Goal: Task Accomplishment & Management: Complete application form

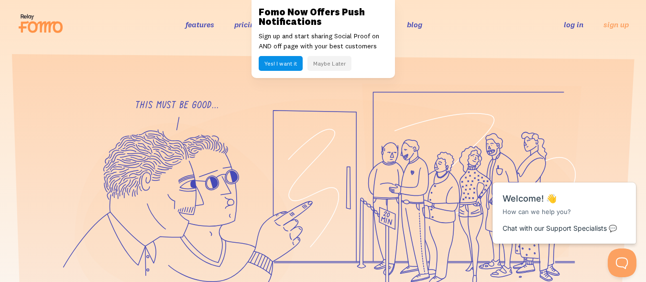
click at [158, 25] on div "features pricing 106+ integrations reviews blog log in sign up log in sign up" at bounding box center [323, 24] width 612 height 26
click at [91, 40] on header "features pricing 106+ integrations reviews blog log in sign up log in sign up" at bounding box center [323, 24] width 646 height 49
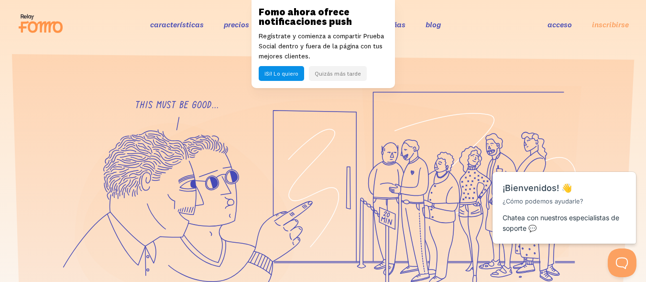
click at [476, 33] on div "características precios Más de 106 integraciones reseñas blog acceso inscribirs…" at bounding box center [323, 24] width 612 height 26
click at [612, 28] on font "inscribirse" at bounding box center [610, 25] width 37 height 10
